Goal: Information Seeking & Learning: Learn about a topic

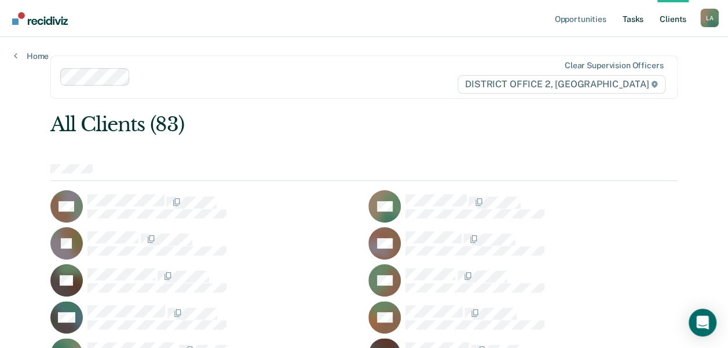
click at [626, 23] on link "Tasks" at bounding box center [632, 18] width 25 height 37
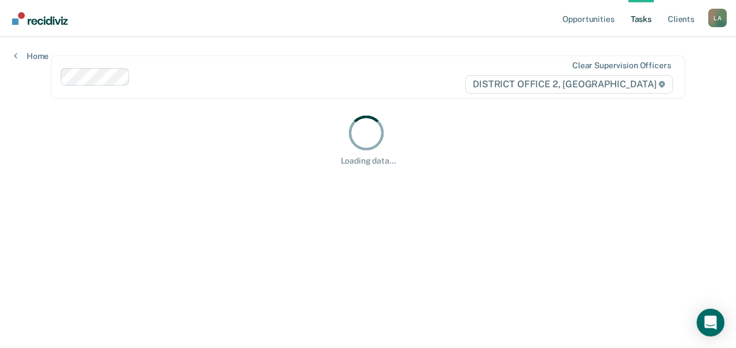
click at [630, 20] on link "Tasks" at bounding box center [641, 18] width 25 height 37
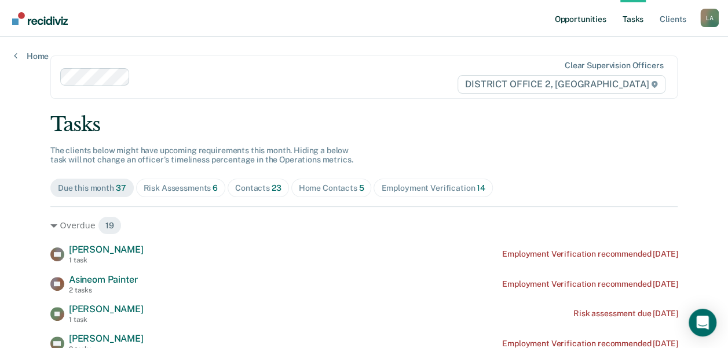
click at [597, 20] on link "Opportunities" at bounding box center [580, 18] width 56 height 37
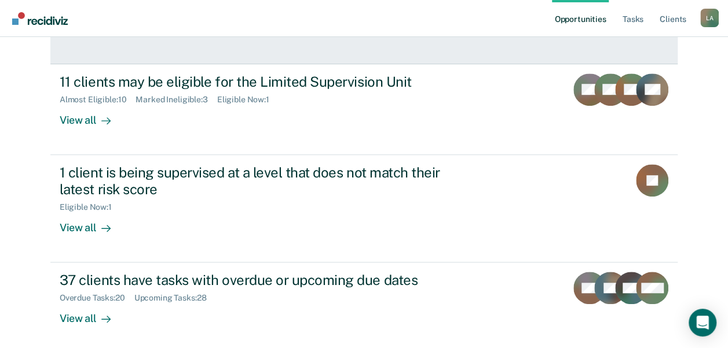
scroll to position [307, 0]
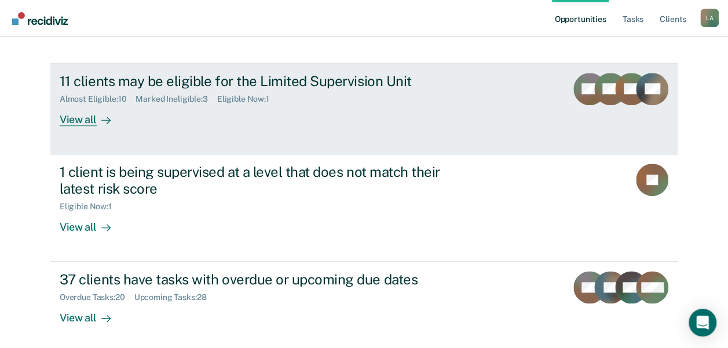
click at [328, 134] on link "11 clients may be eligible for the Limited Supervision Unit Almost Eligible : 1…" at bounding box center [363, 109] width 627 height 91
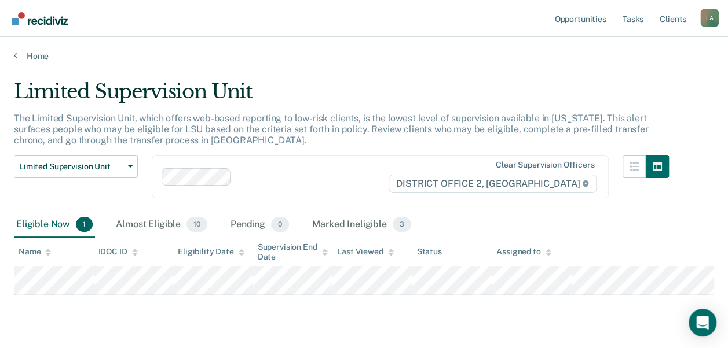
scroll to position [29, 0]
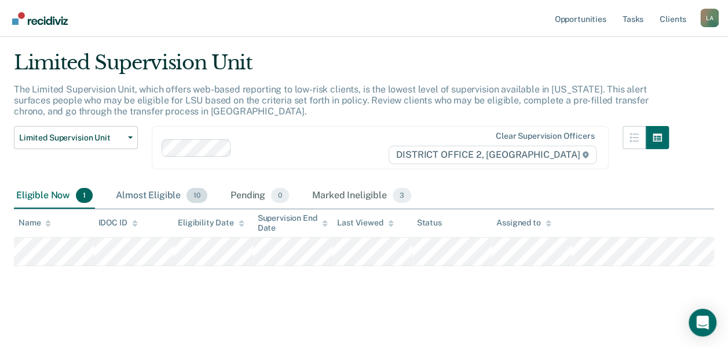
click at [128, 189] on div "Almost Eligible 10" at bounding box center [161, 195] width 96 height 25
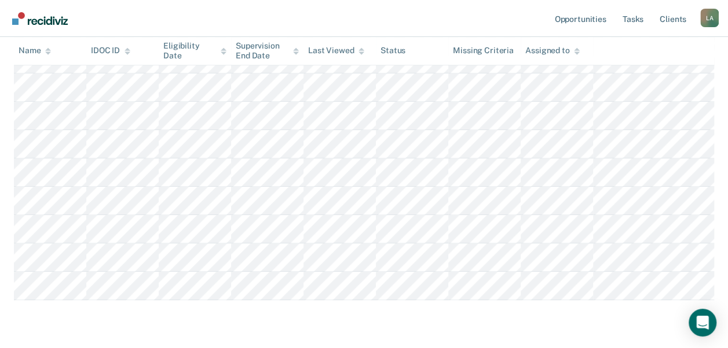
scroll to position [251, 0]
